Goal: Transaction & Acquisition: Purchase product/service

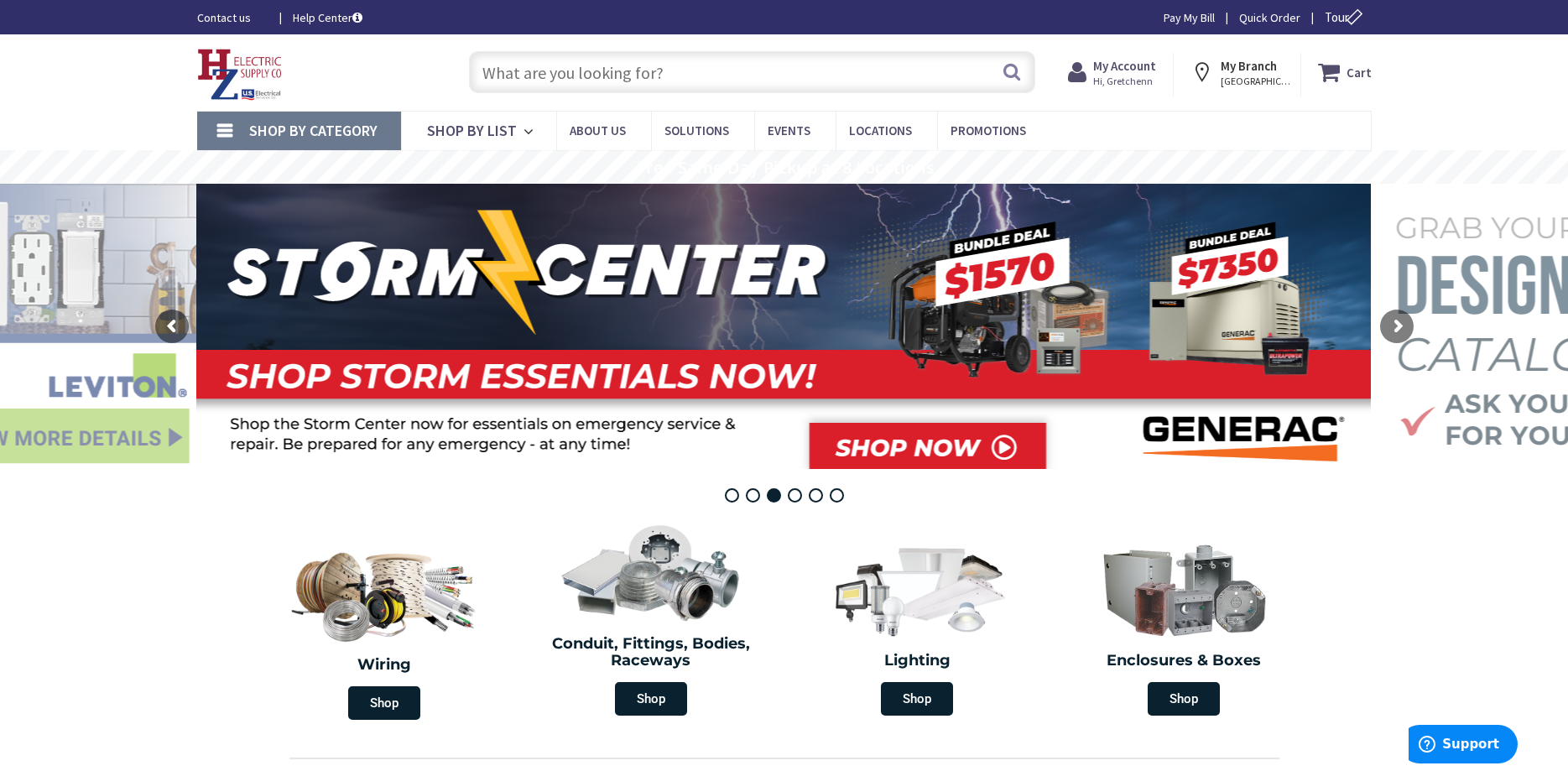
click at [572, 79] on input "text" at bounding box center [752, 72] width 566 height 42
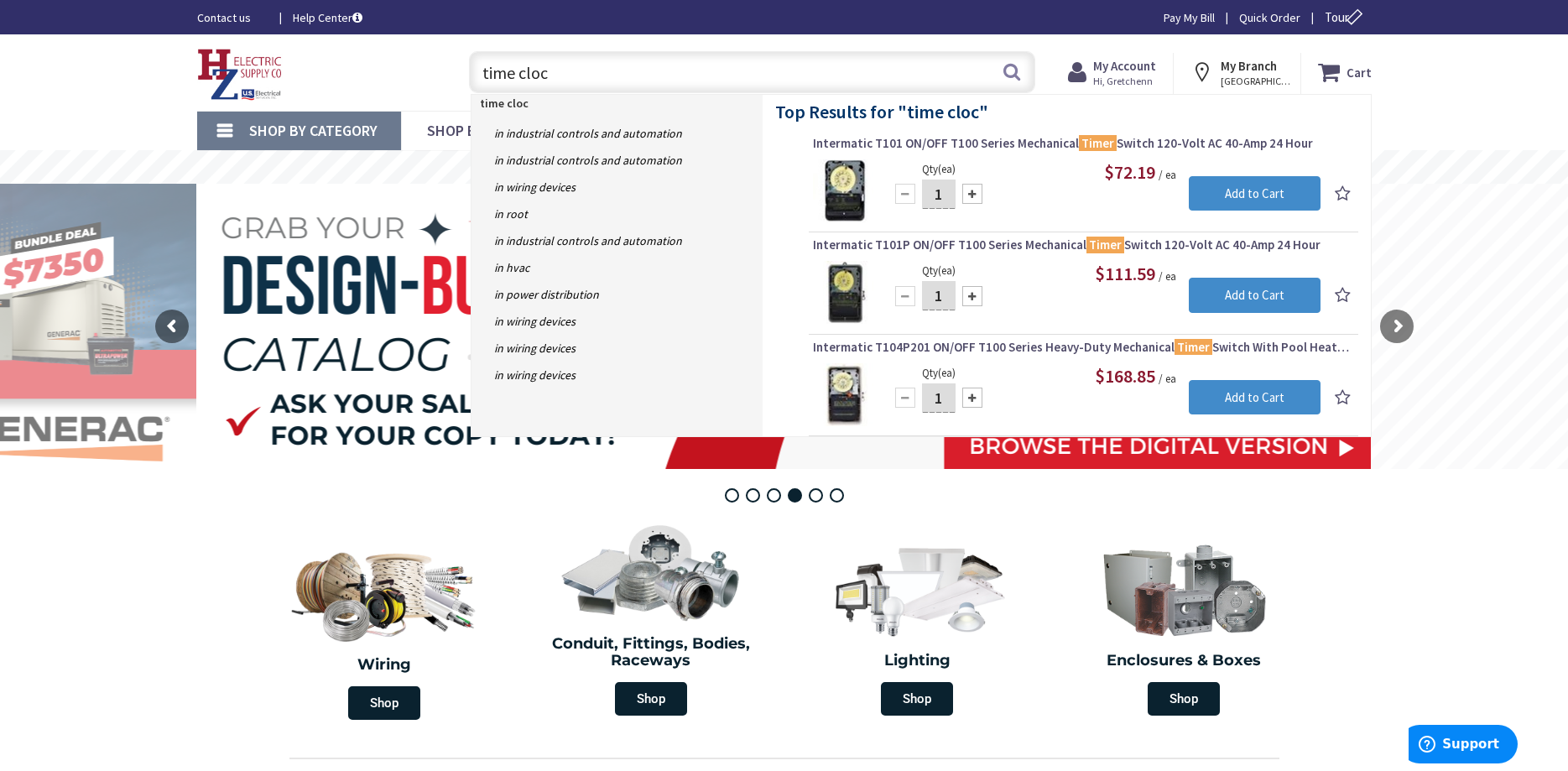
type input "time clock"
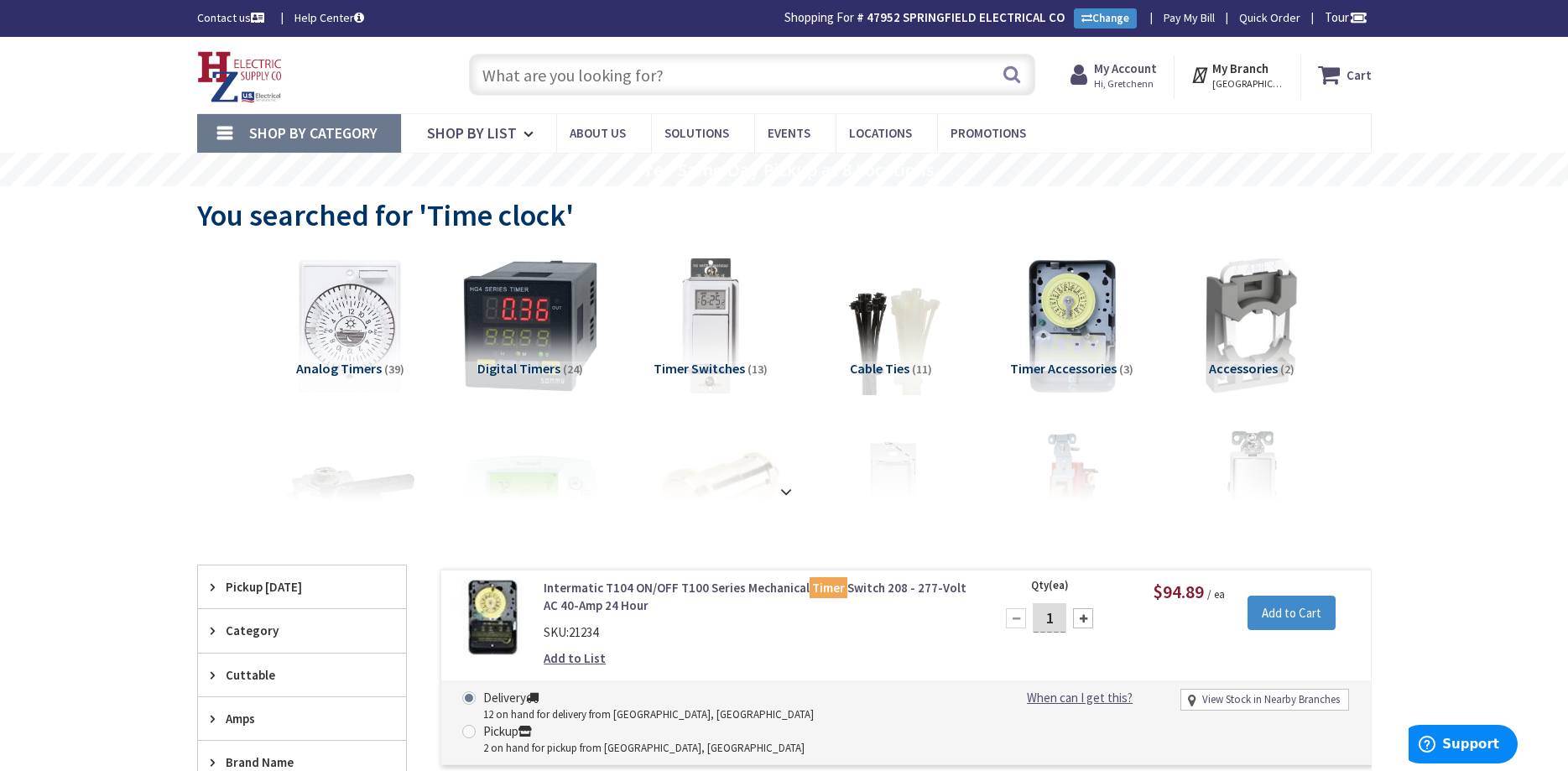
click at [627, 81] on input "text" at bounding box center [752, 75] width 566 height 42
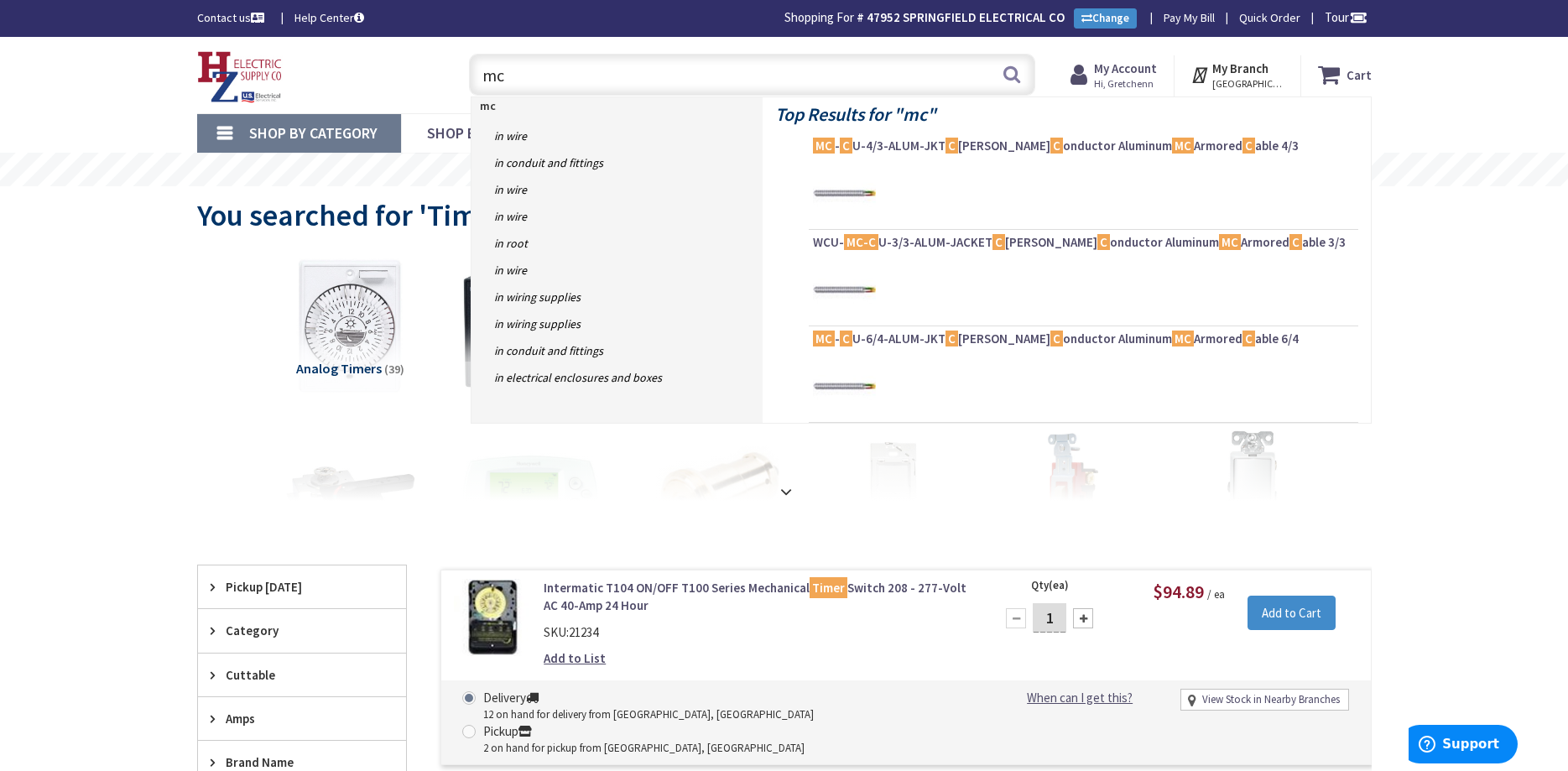
type input "mc"
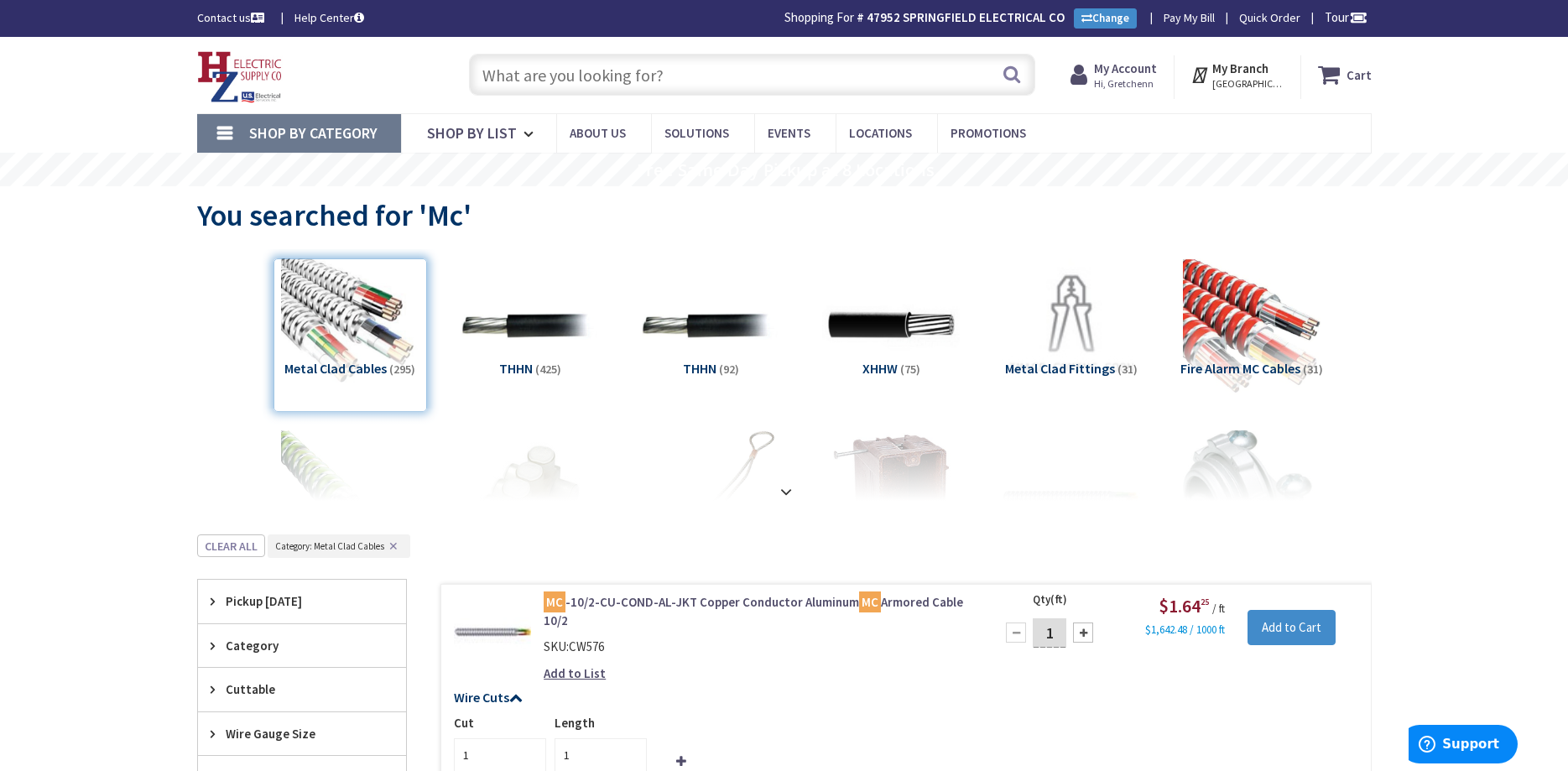
click at [573, 71] on input "text" at bounding box center [752, 75] width 566 height 42
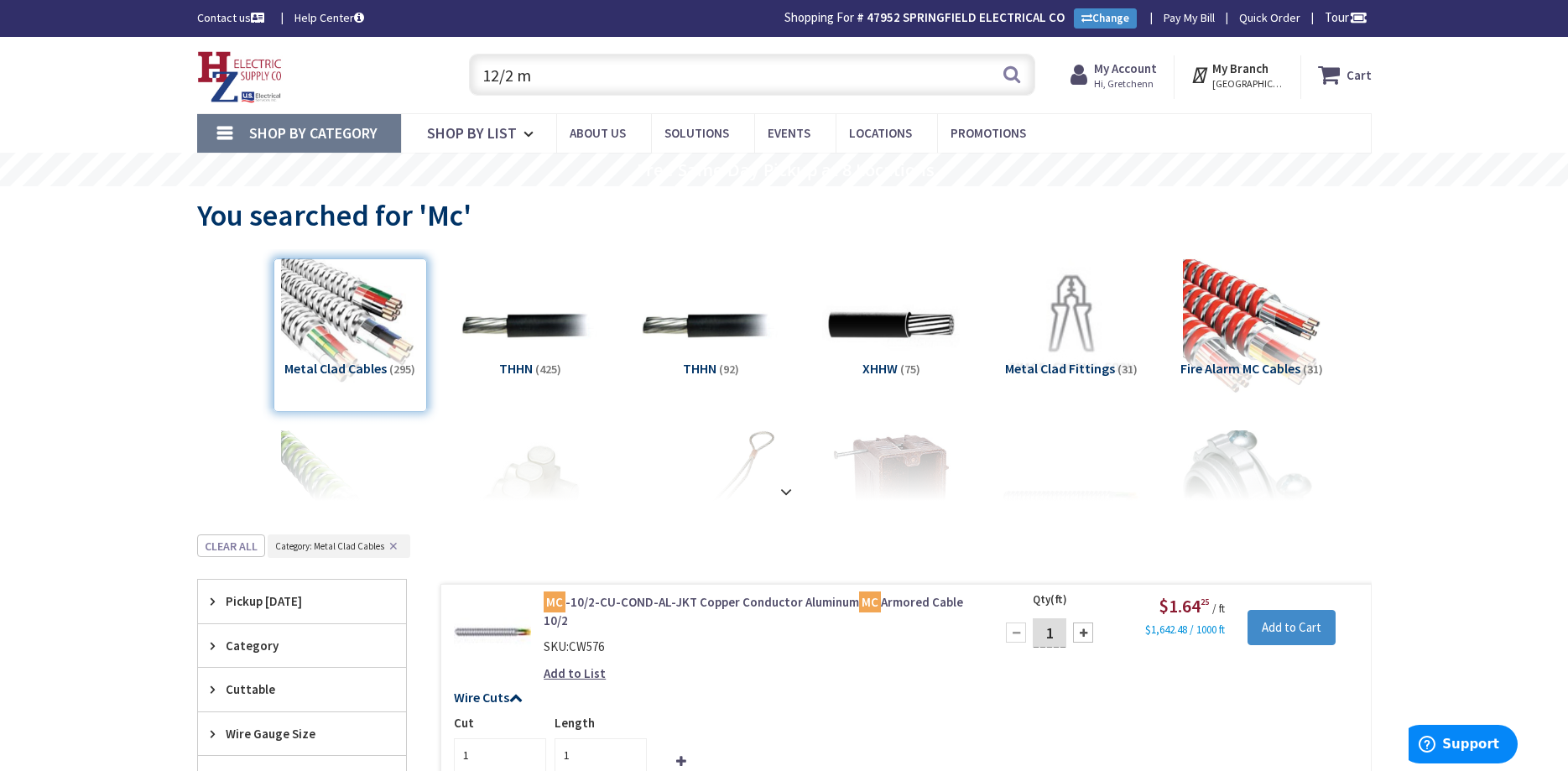
click at [539, 77] on input "12/2 m" at bounding box center [752, 75] width 566 height 42
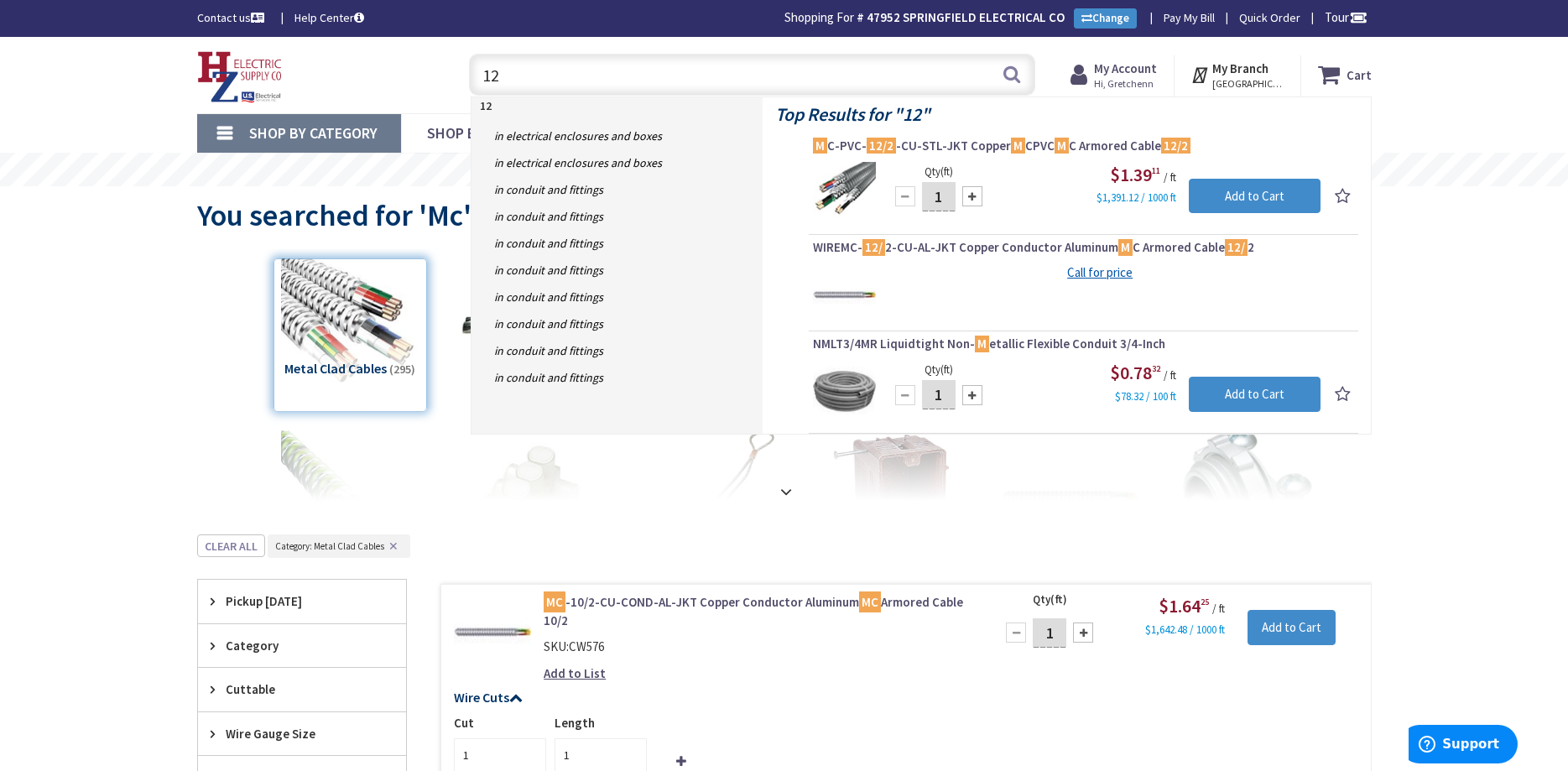
type input "1"
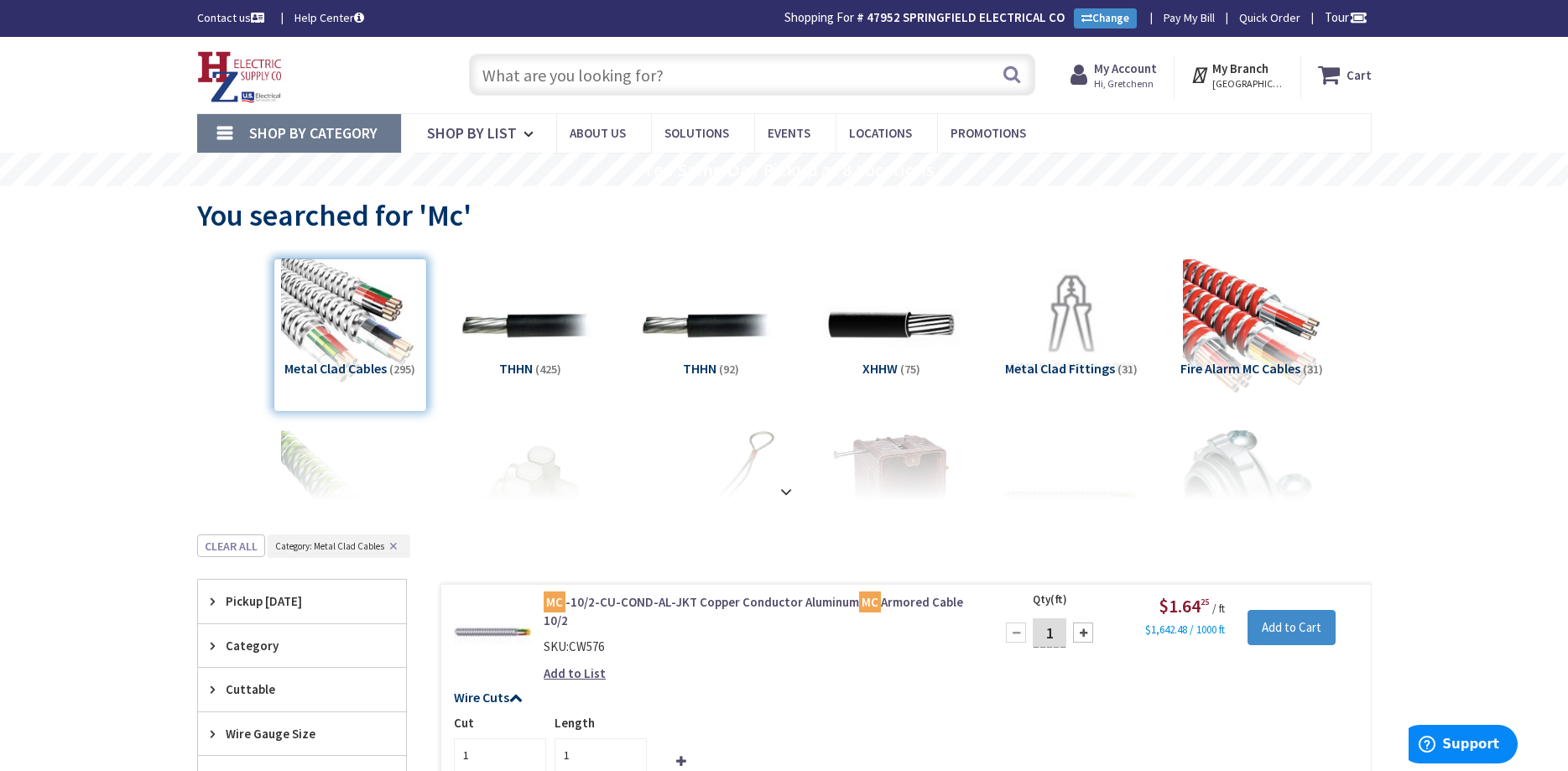
click at [233, 126] on link "Shop By Category" at bounding box center [299, 133] width 204 height 38
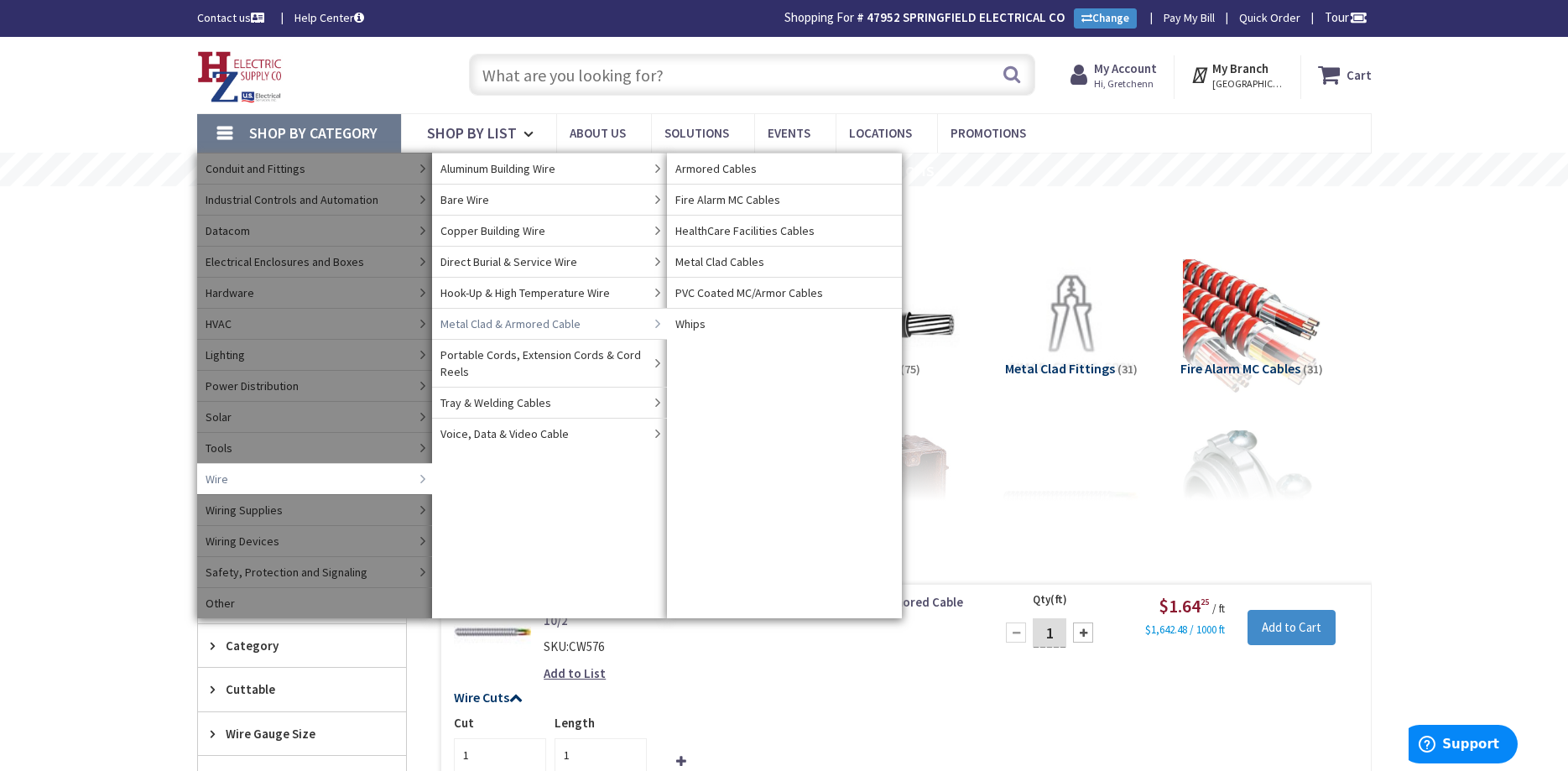
click at [502, 322] on span "Metal Clad & Armored Cable" at bounding box center [511, 324] width 140 height 16
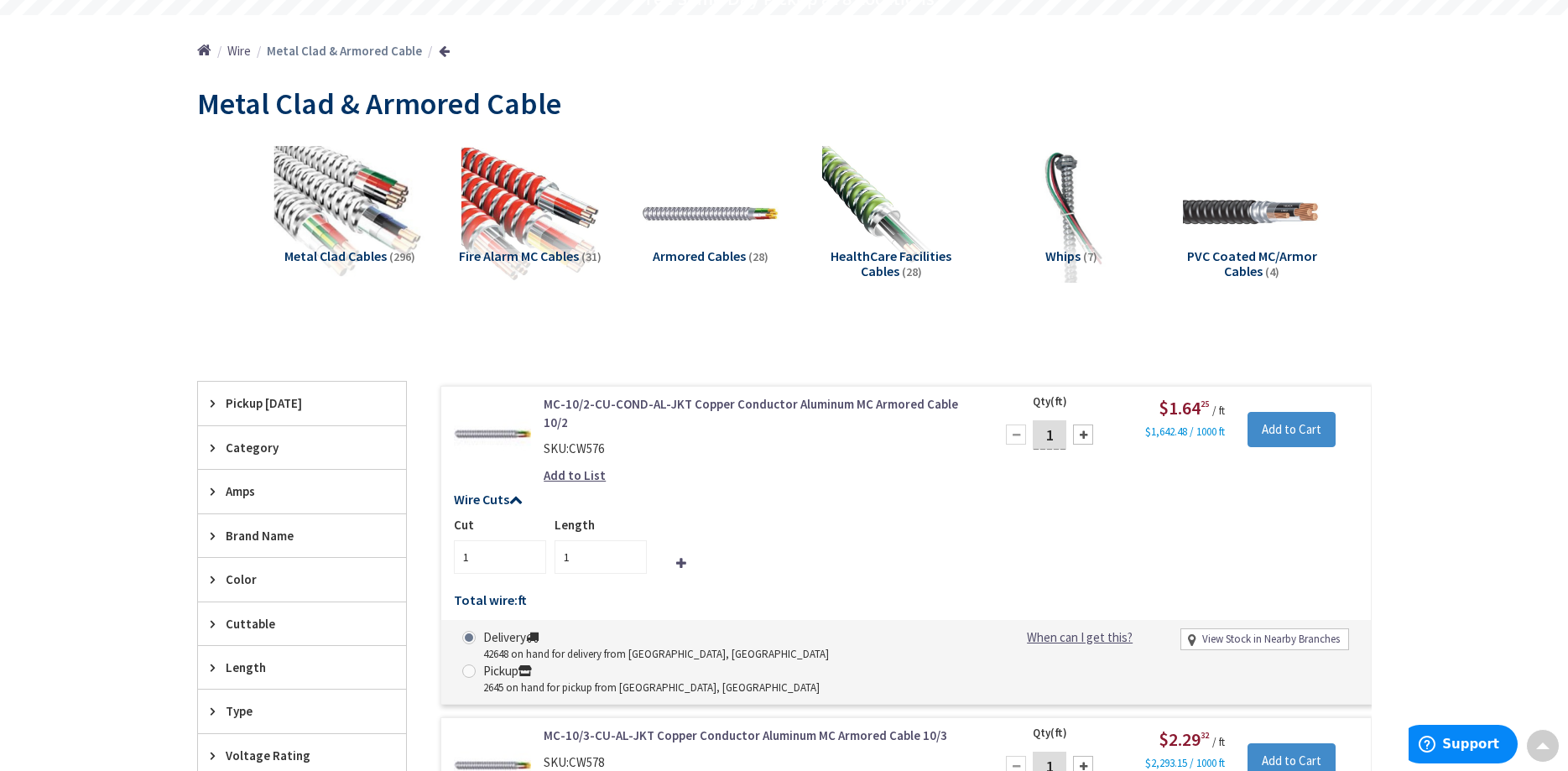
click at [318, 235] on img at bounding box center [349, 213] width 152 height 152
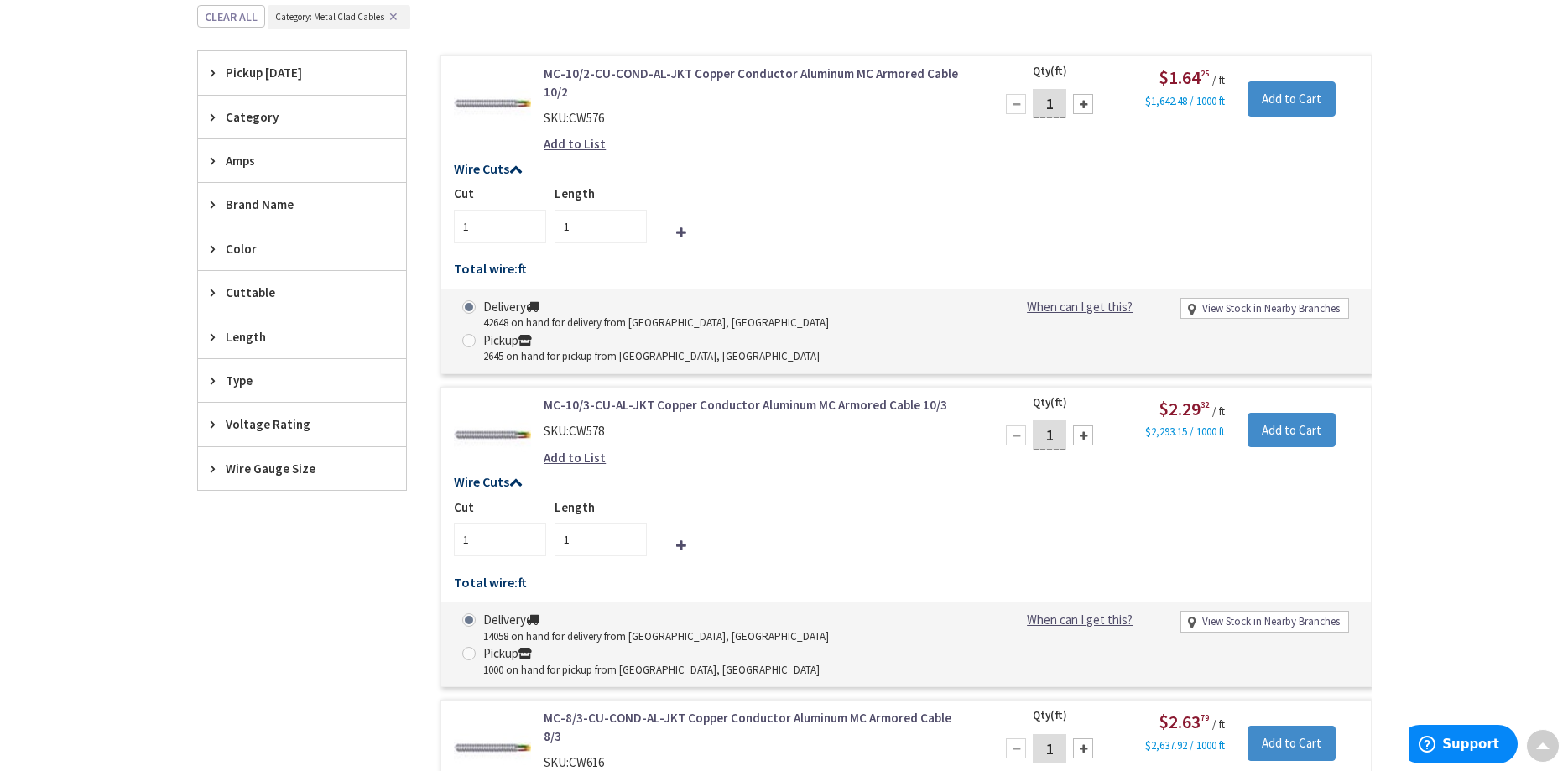
scroll to position [522, 0]
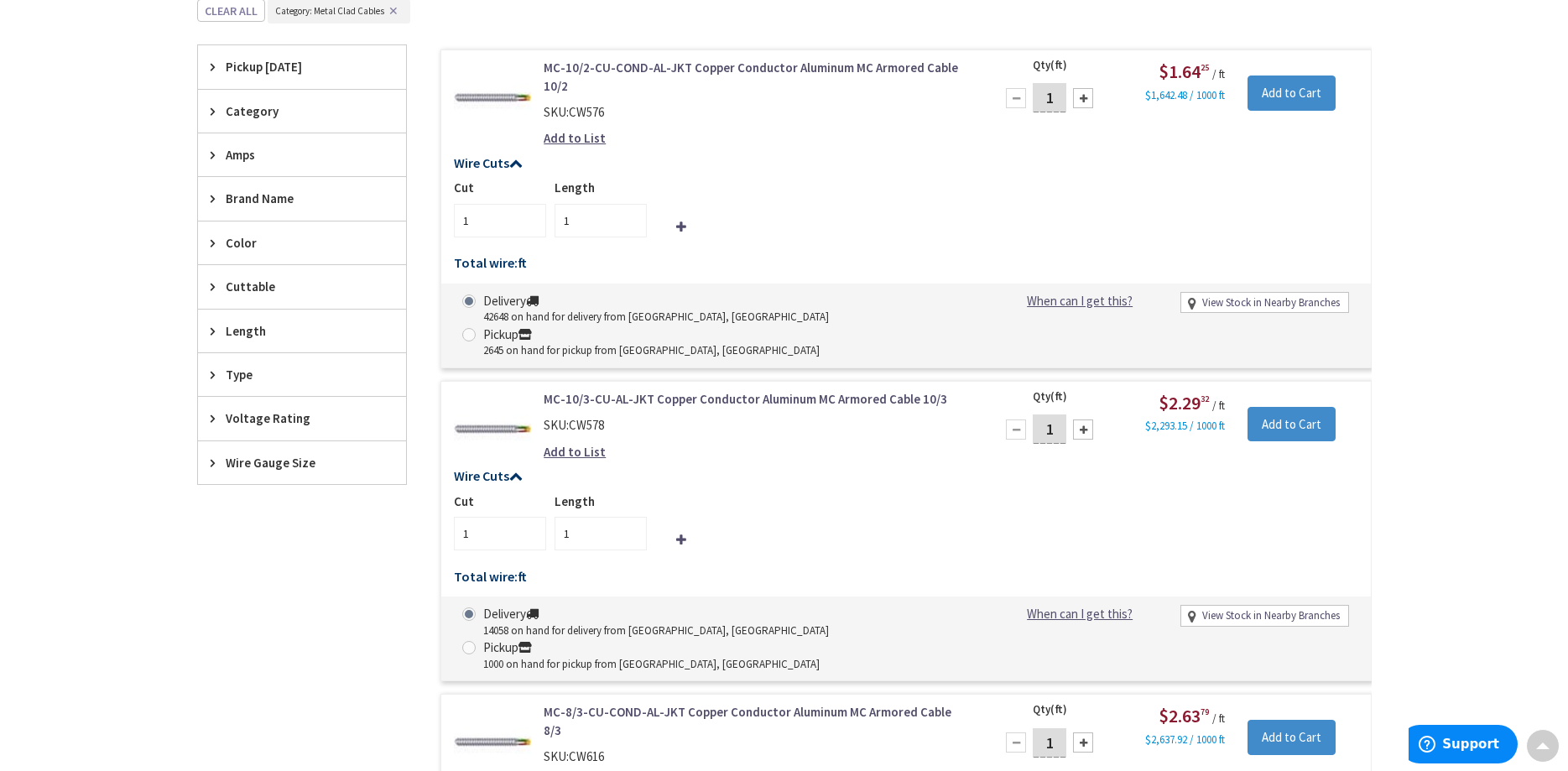
click at [229, 153] on span "Amps" at bounding box center [294, 154] width 137 height 17
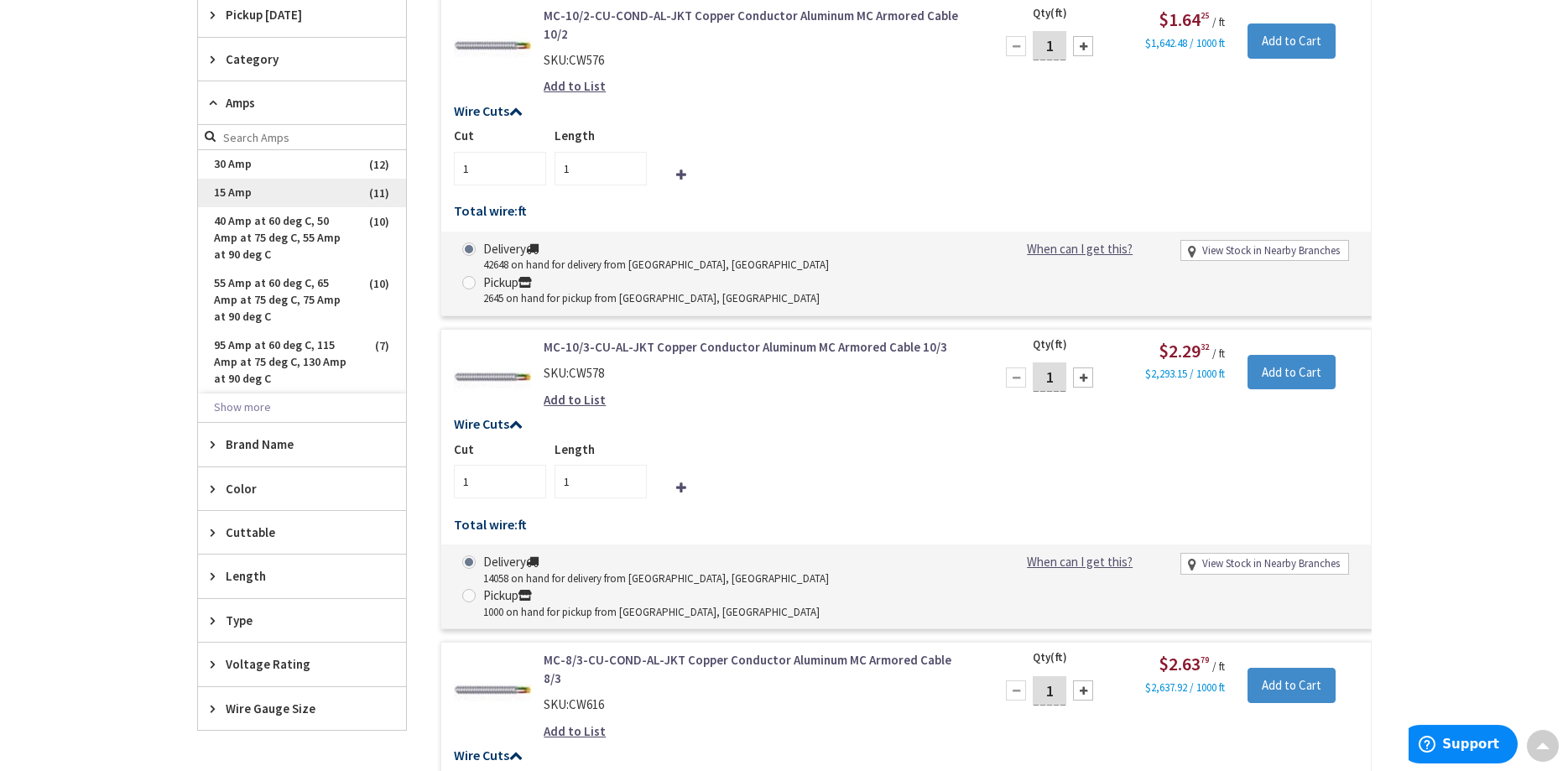
scroll to position [609, 0]
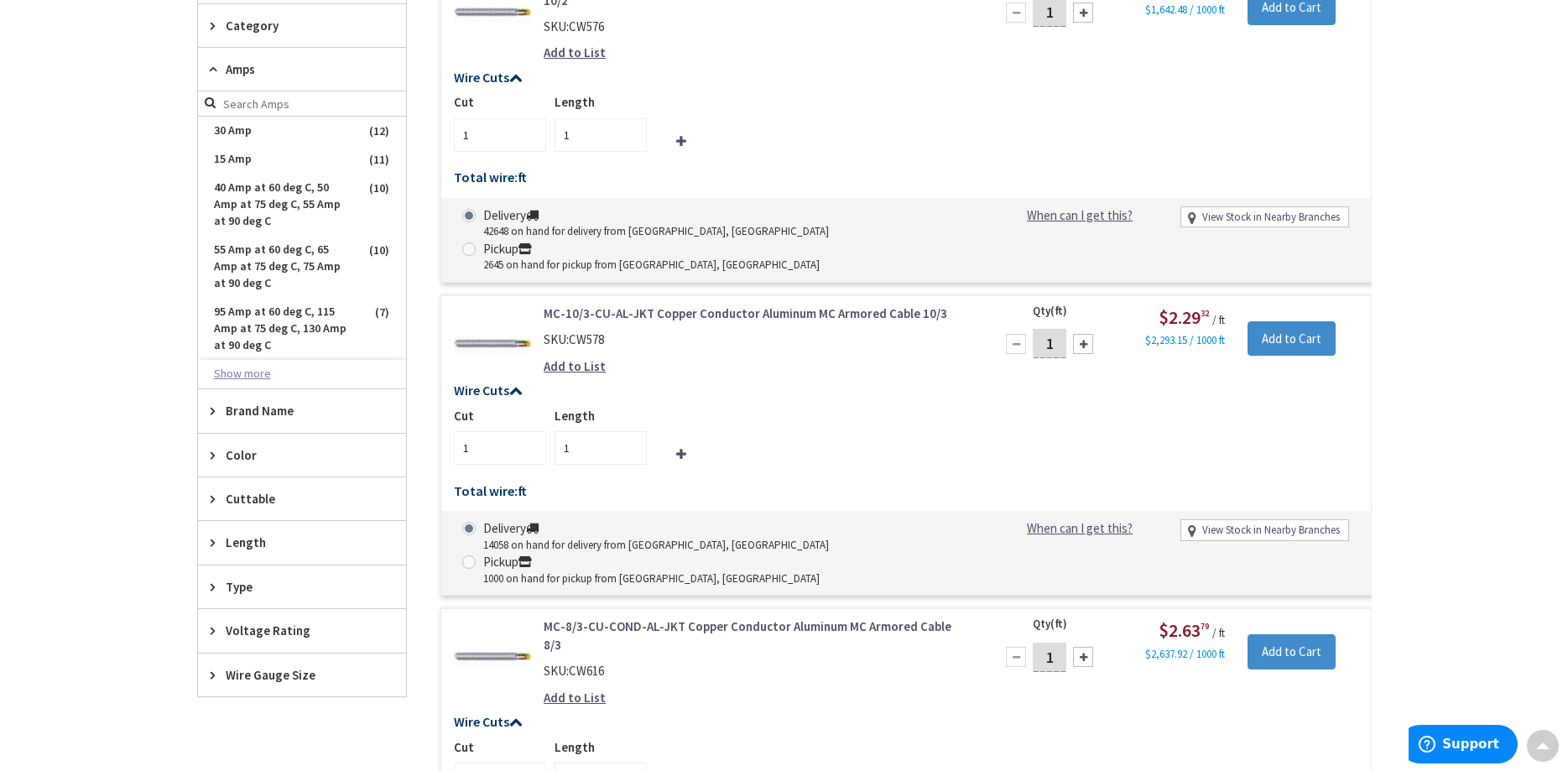
click at [261, 370] on button "Show more" at bounding box center [302, 374] width 208 height 28
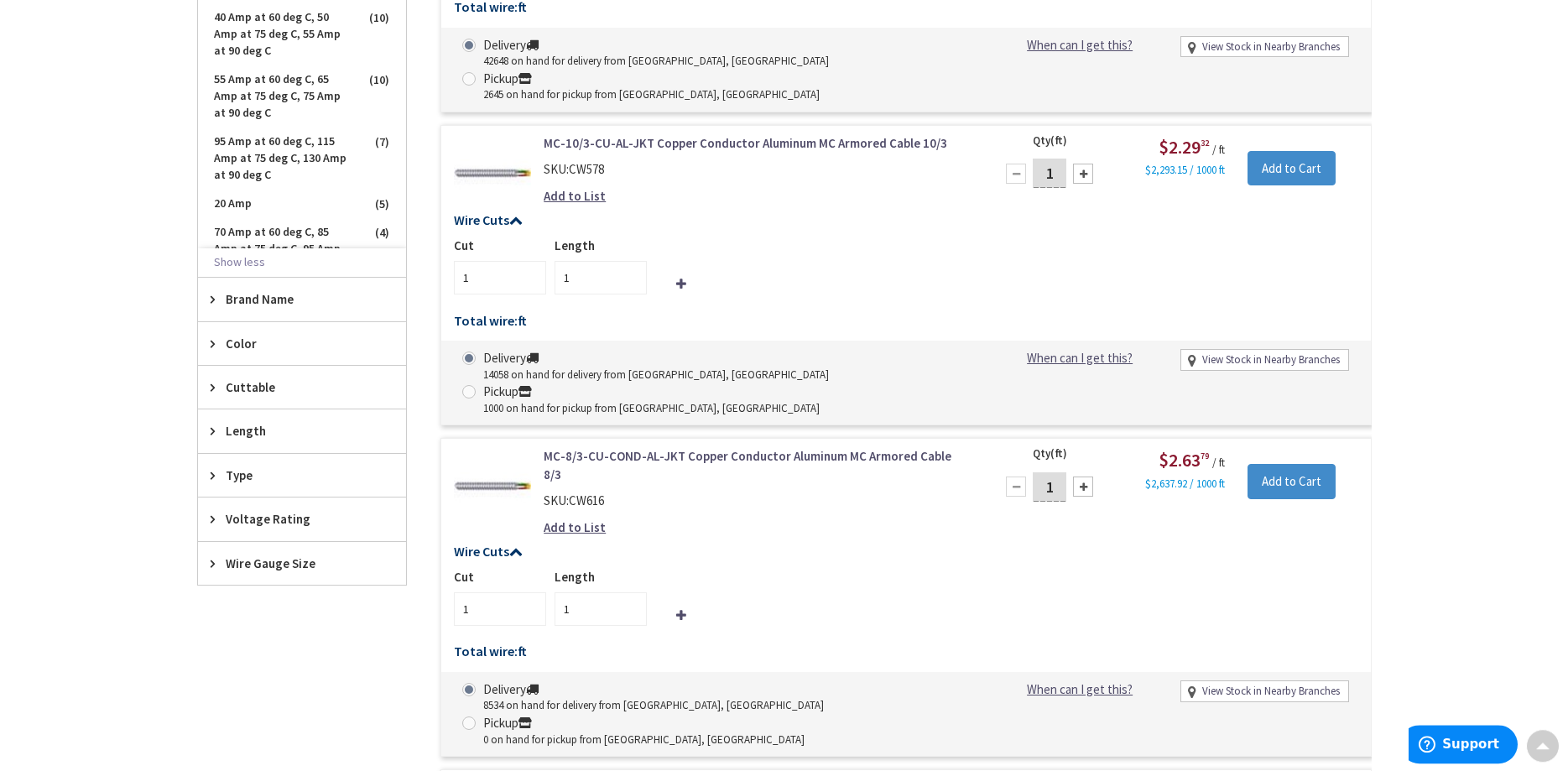
scroll to position [780, 0]
click at [267, 573] on div "Wire Gauge Size" at bounding box center [302, 563] width 208 height 43
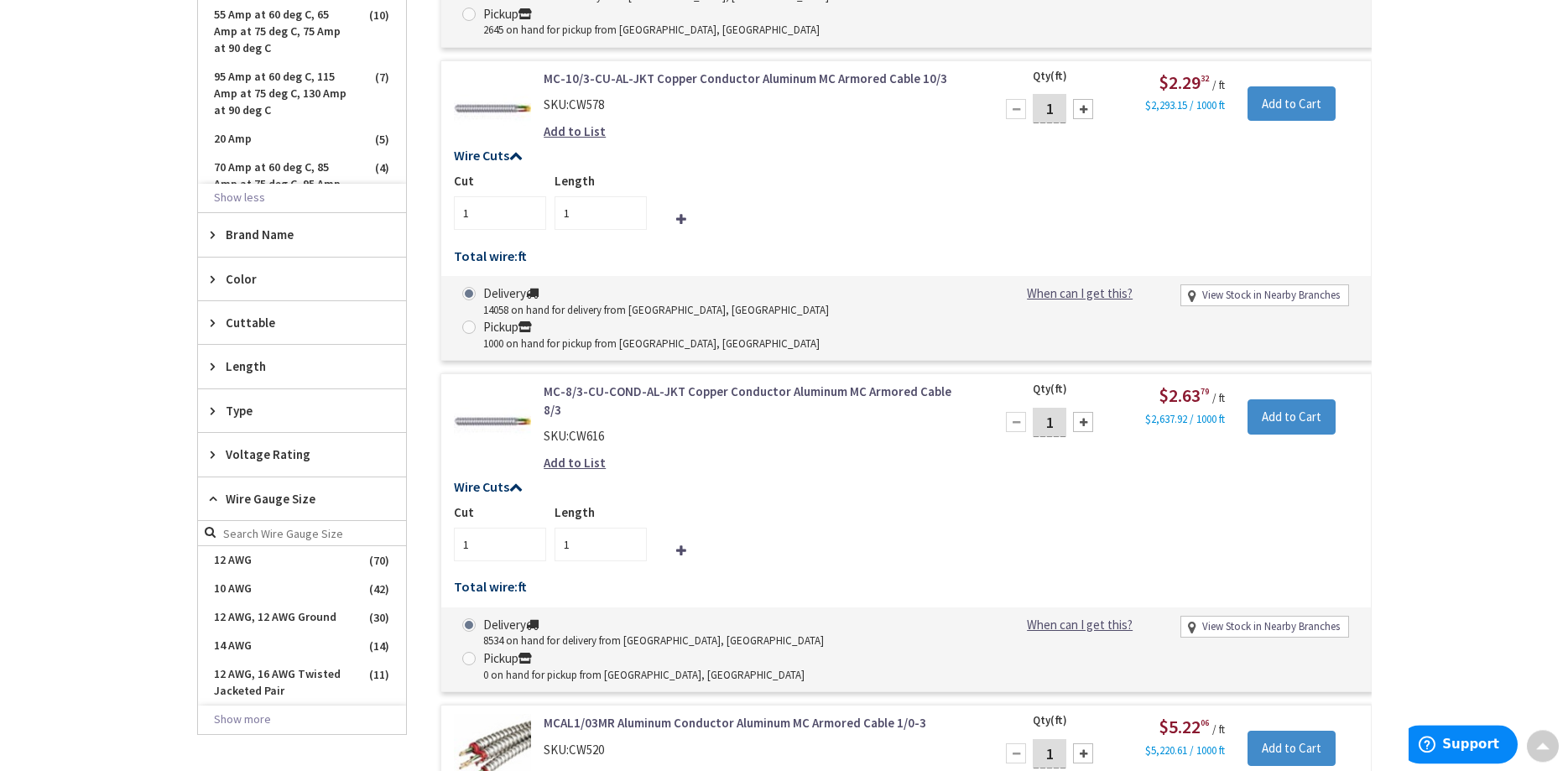
scroll to position [951, 0]
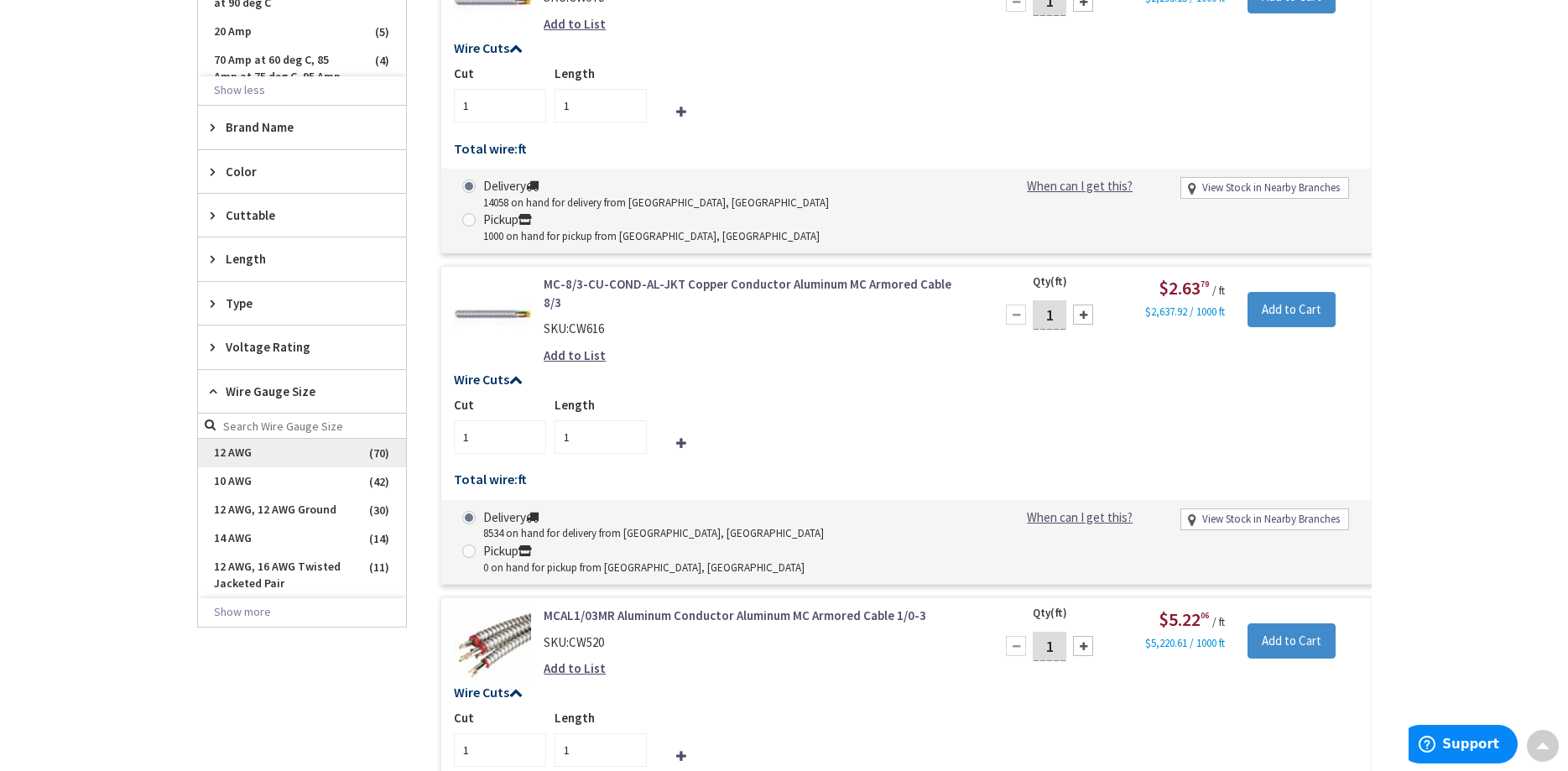
click at [250, 456] on span "12 AWG" at bounding box center [302, 452] width 208 height 28
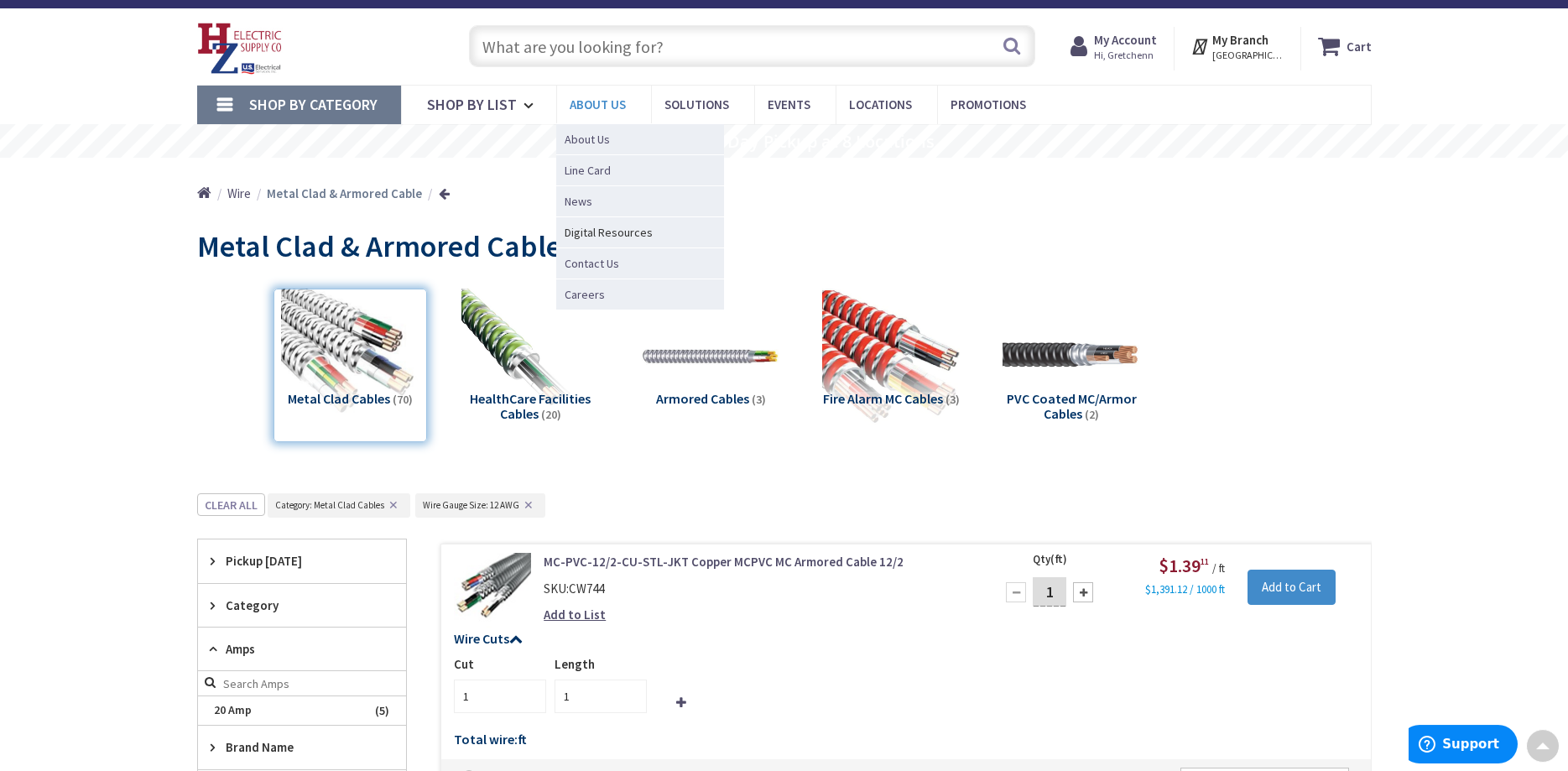
scroll to position [0, 0]
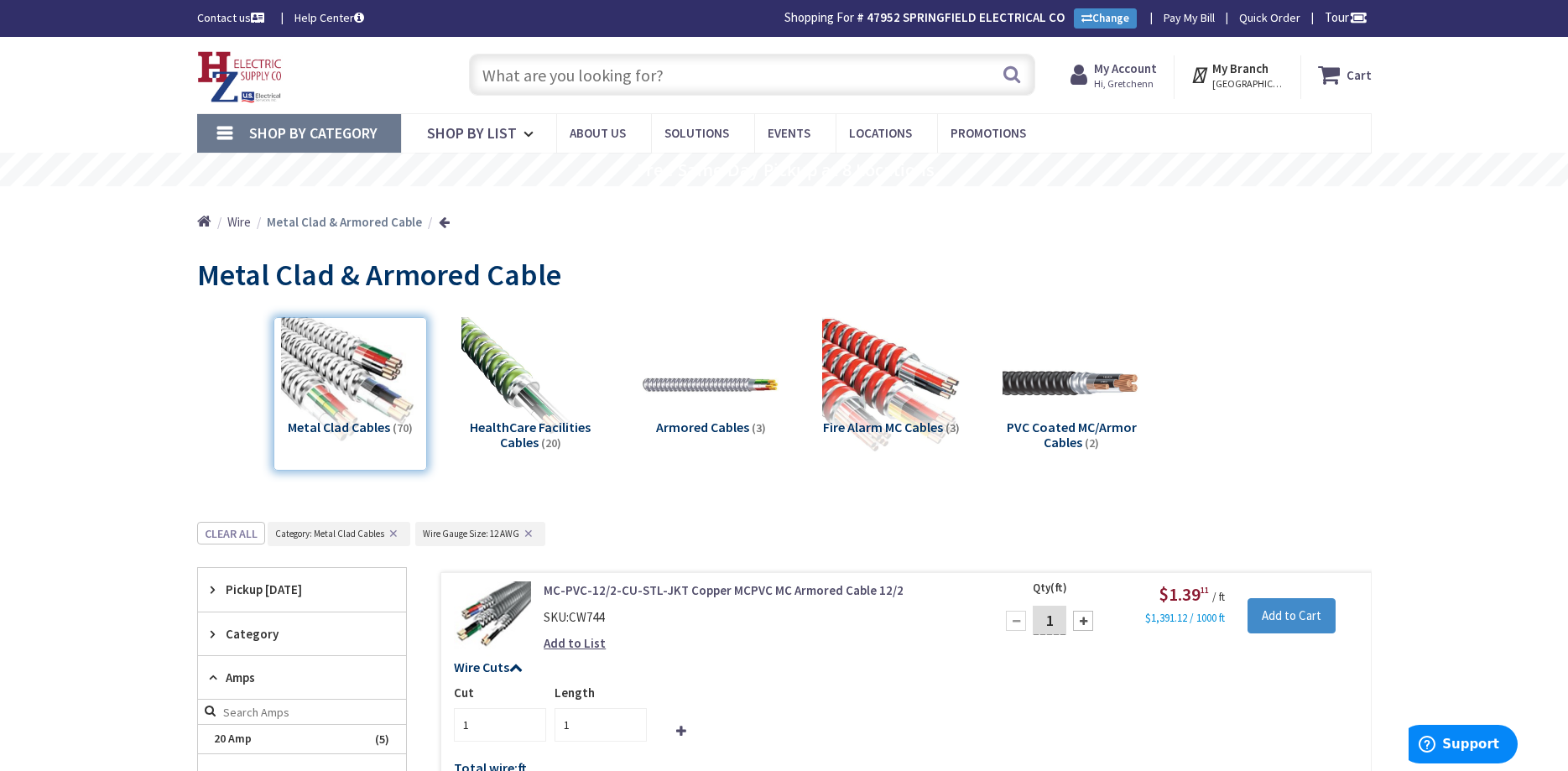
click at [510, 75] on input "text" at bounding box center [752, 75] width 566 height 42
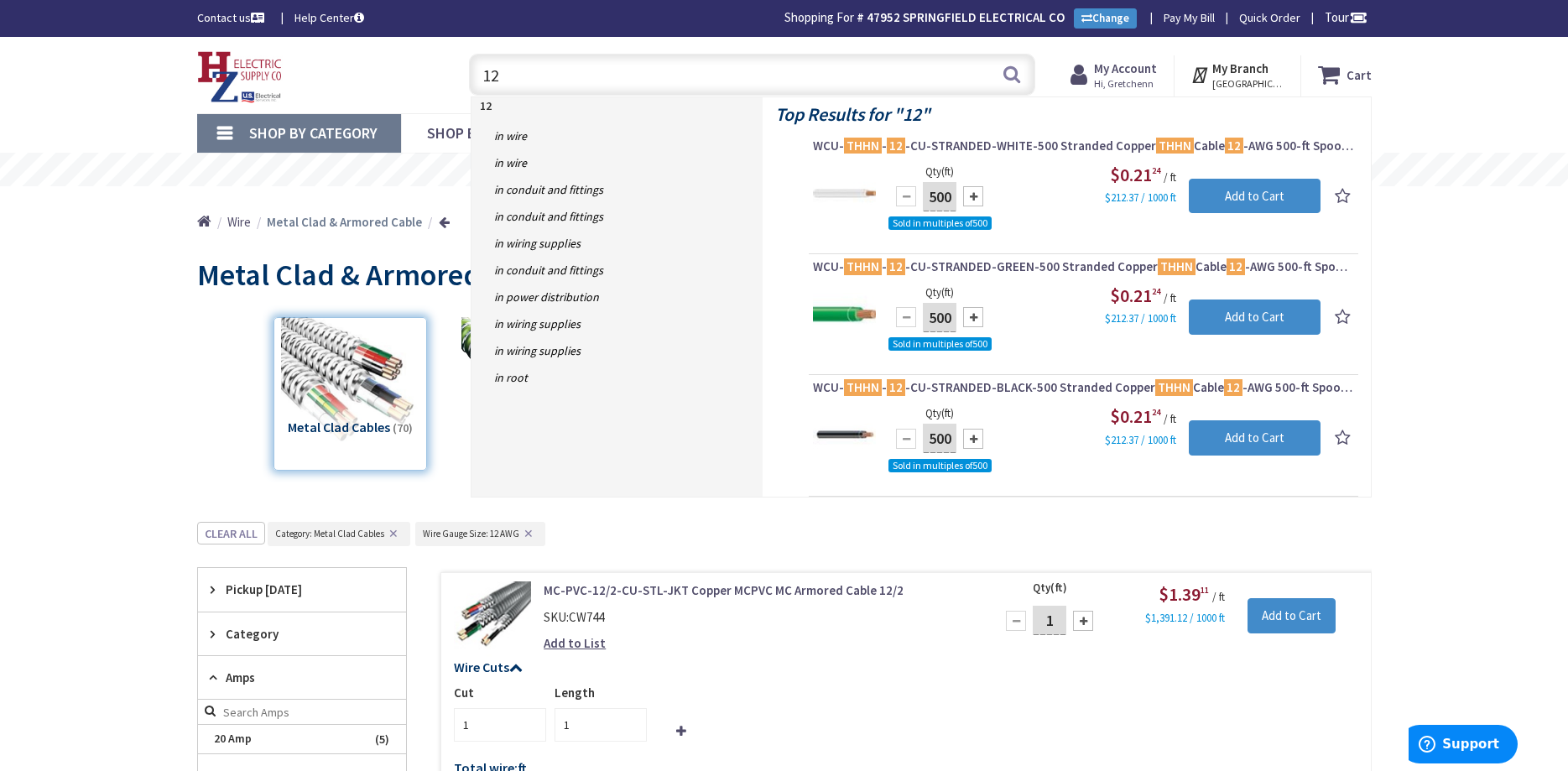
type input "1"
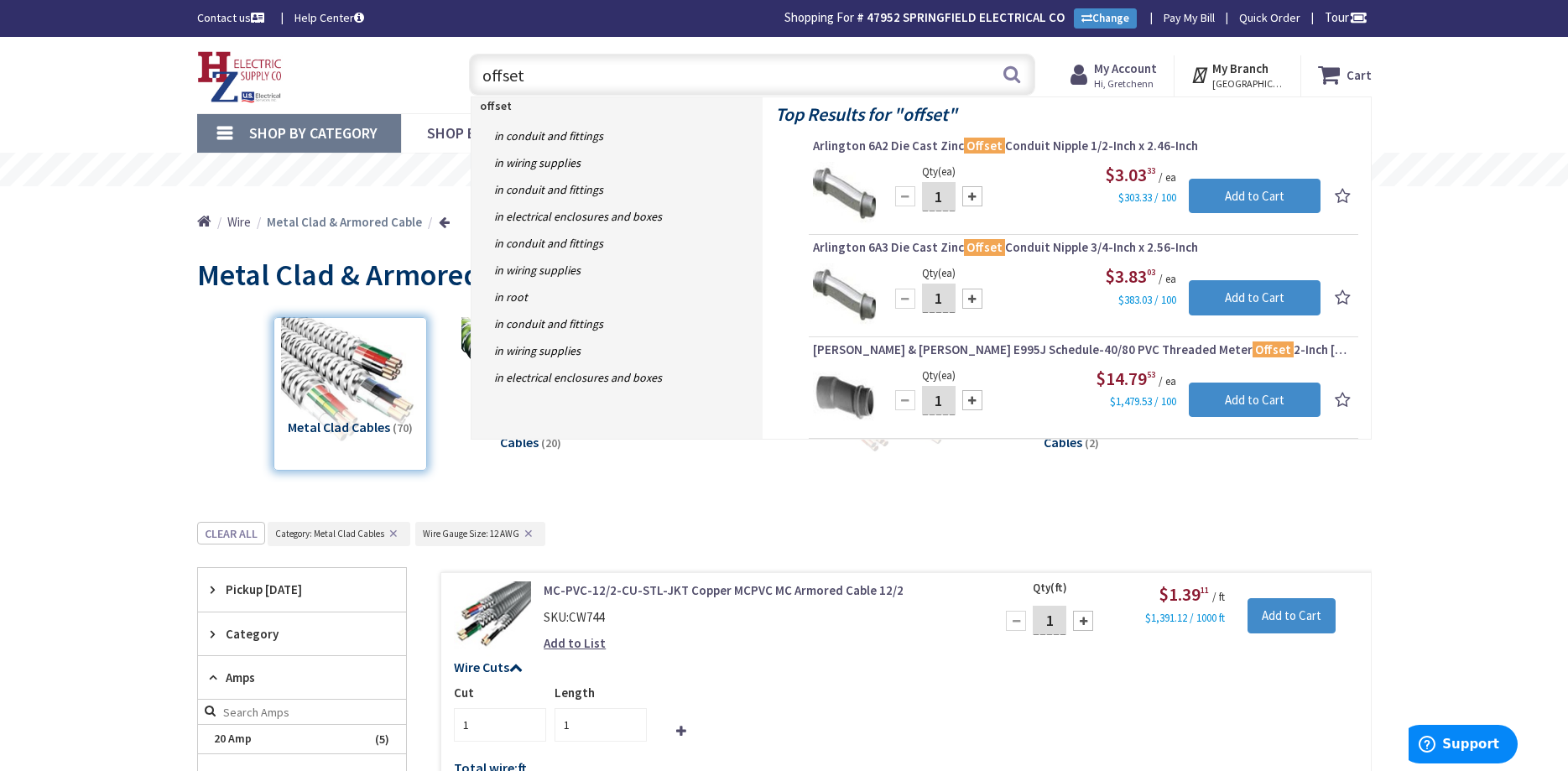
type input "offset"
